Goal: Navigation & Orientation: Find specific page/section

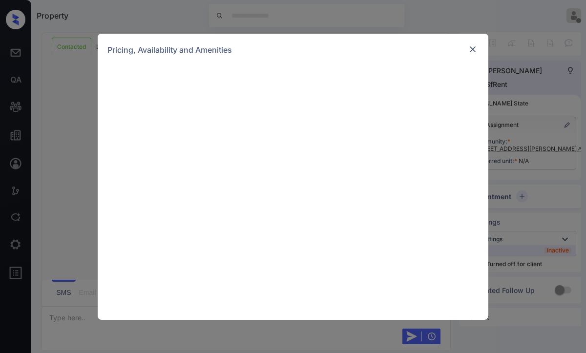
scroll to position [902, 0]
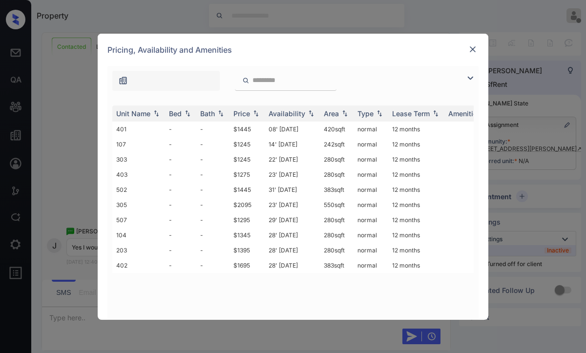
click at [473, 44] on img at bounding box center [473, 49] width 10 height 10
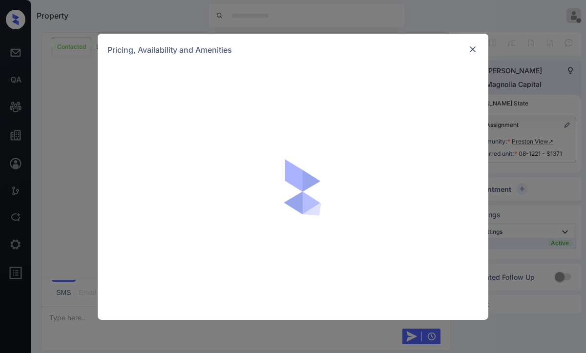
scroll to position [528, 0]
